Goal: Information Seeking & Learning: Check status

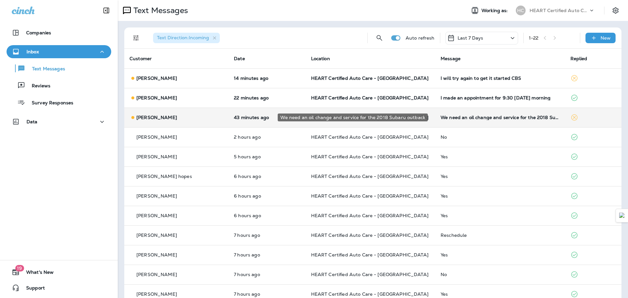
click at [517, 119] on div "We need an oil change and service for the 2018 Subaru outback" at bounding box center [499, 117] width 119 height 5
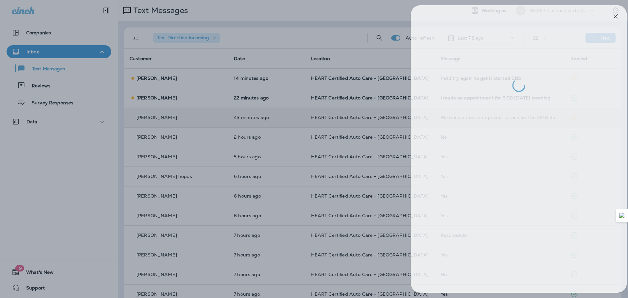
click at [357, 96] on div at bounding box center [321, 149] width 628 height 298
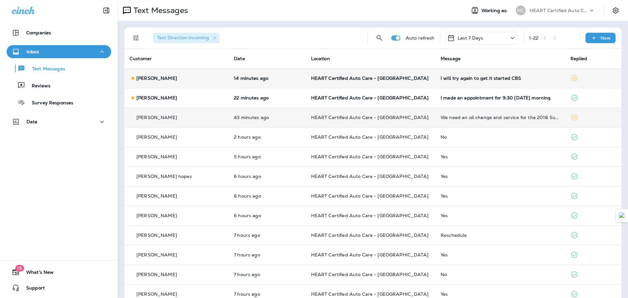
click at [570, 76] on icon at bounding box center [574, 78] width 8 height 8
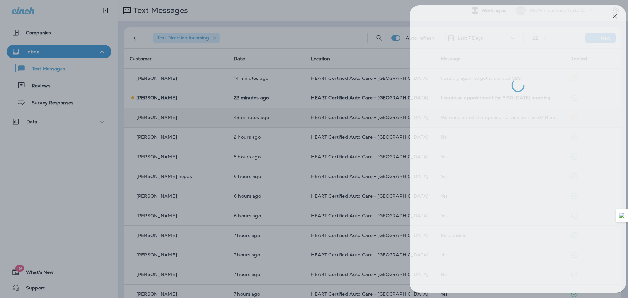
click at [325, 155] on div at bounding box center [321, 149] width 628 height 298
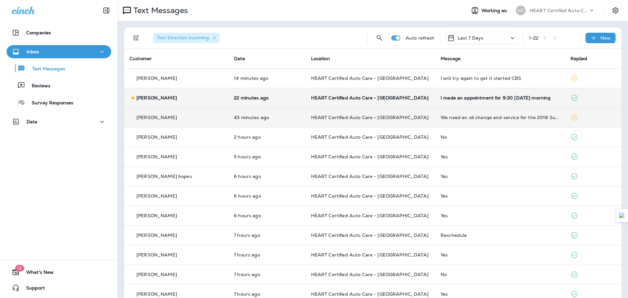
click at [503, 99] on div "I made an appointment for 9:30 [DATE] morning" at bounding box center [499, 97] width 119 height 5
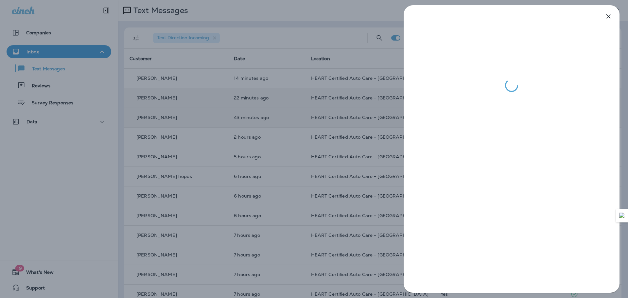
click at [300, 117] on div at bounding box center [314, 149] width 628 height 298
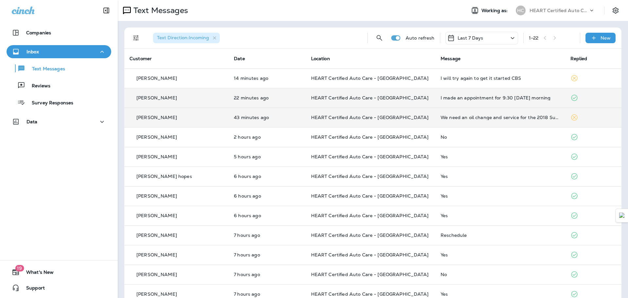
click at [252, 121] on td "43 minutes ago" at bounding box center [267, 118] width 77 height 20
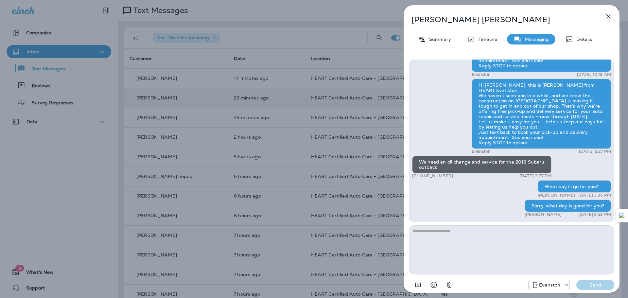
click at [352, 111] on div "[PERSON_NAME] Summary Timeline Messaging Details Hi [PERSON_NAME], your 2015 To…" at bounding box center [314, 149] width 628 height 298
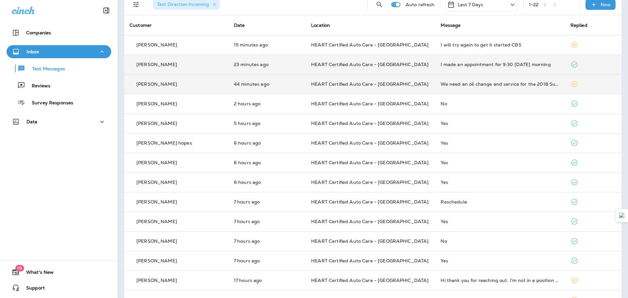
scroll to position [33, 0]
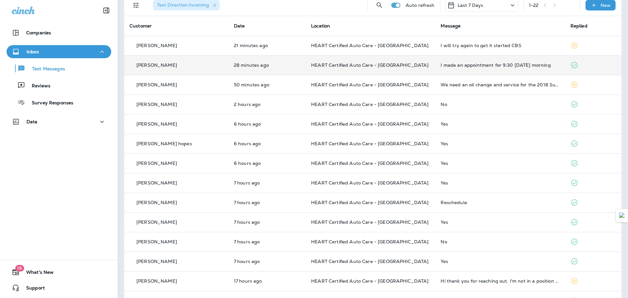
click at [542, 77] on td "We need an oil change and service for the 2018 Subaru outback" at bounding box center [499, 85] width 129 height 20
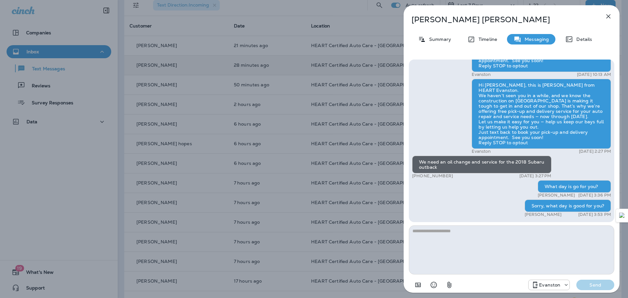
click at [606, 16] on icon "button" at bounding box center [608, 16] width 8 height 8
